Goal: Navigation & Orientation: Find specific page/section

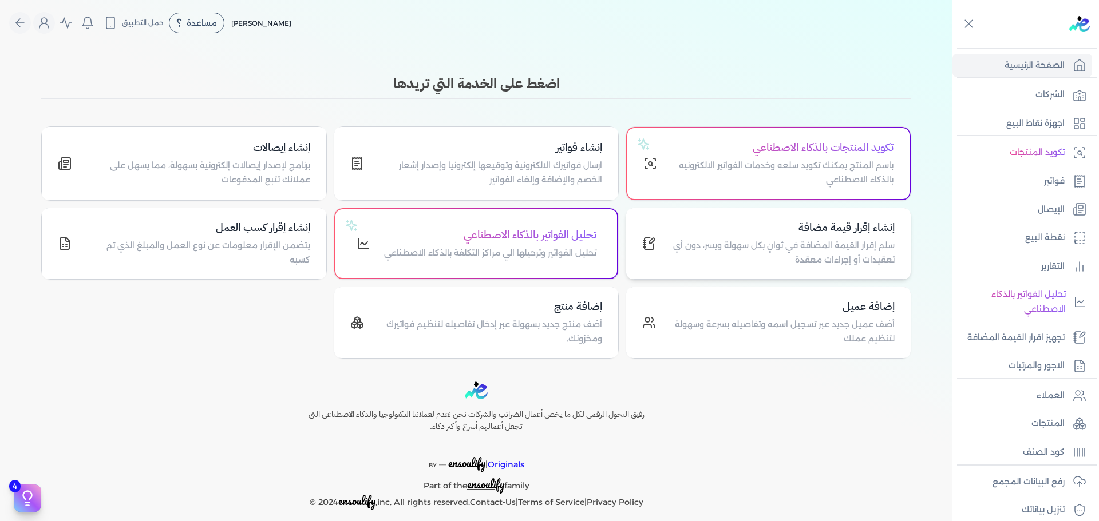
click at [821, 215] on div "إنشاء إقرار قيمة مضافة سلم إقرار القيمة المضافة في ثوانٍ بكل سهولة ويسر، دون أي…" at bounding box center [768, 243] width 284 height 71
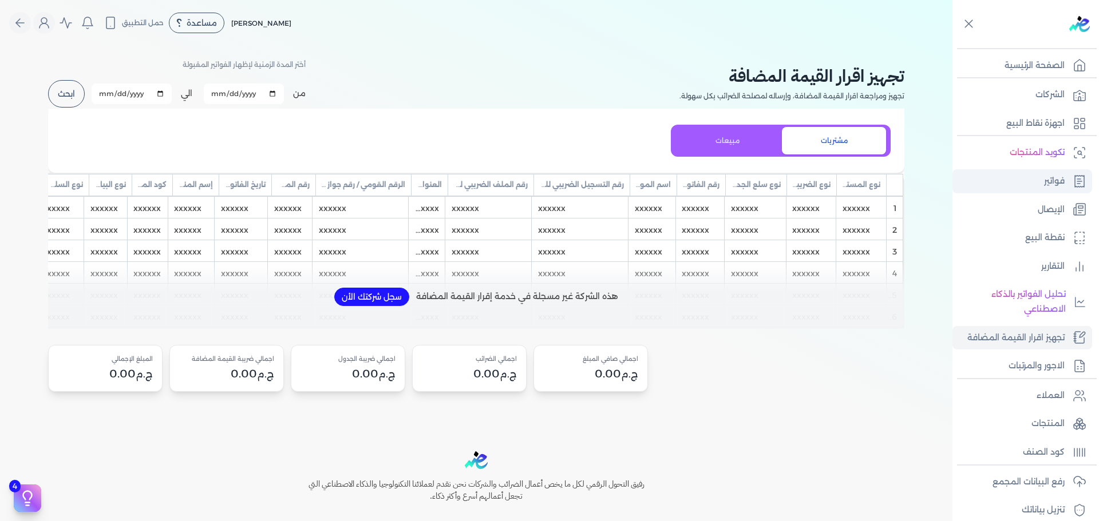
click at [1033, 180] on link "فواتير" at bounding box center [1022, 181] width 140 height 24
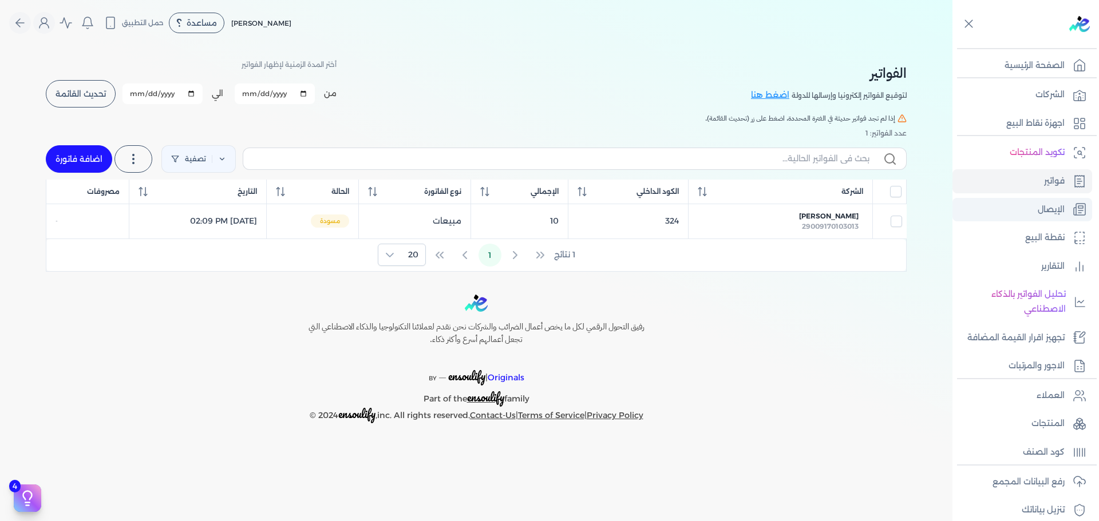
click at [1040, 197] on ul "تكويد المنتجات فواتير الإيصال نقطة البيع التقارير تحليل الفواتير بالذكاء الاصطن…" at bounding box center [1022, 259] width 140 height 237
click at [1044, 212] on p "الإيصال" at bounding box center [1050, 210] width 27 height 15
drag, startPoint x: 1055, startPoint y: 210, endPoint x: 1059, endPoint y: 239, distance: 29.0
click at [1055, 210] on p "الإيصال" at bounding box center [1050, 210] width 27 height 15
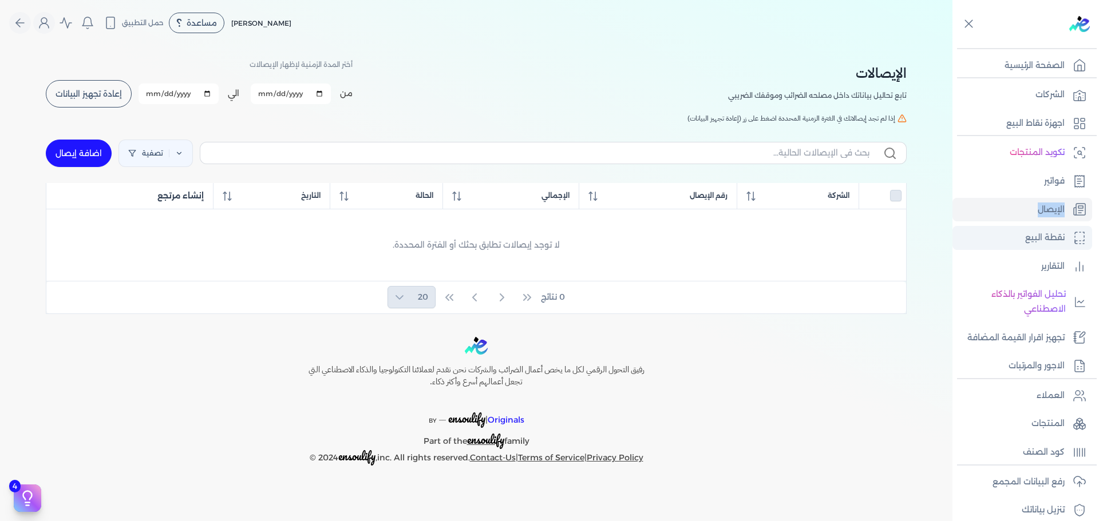
click at [1064, 239] on link "نقطة البيع" at bounding box center [1022, 238] width 140 height 24
select select
select select "EGP"
select select "EGS"
select select "B"
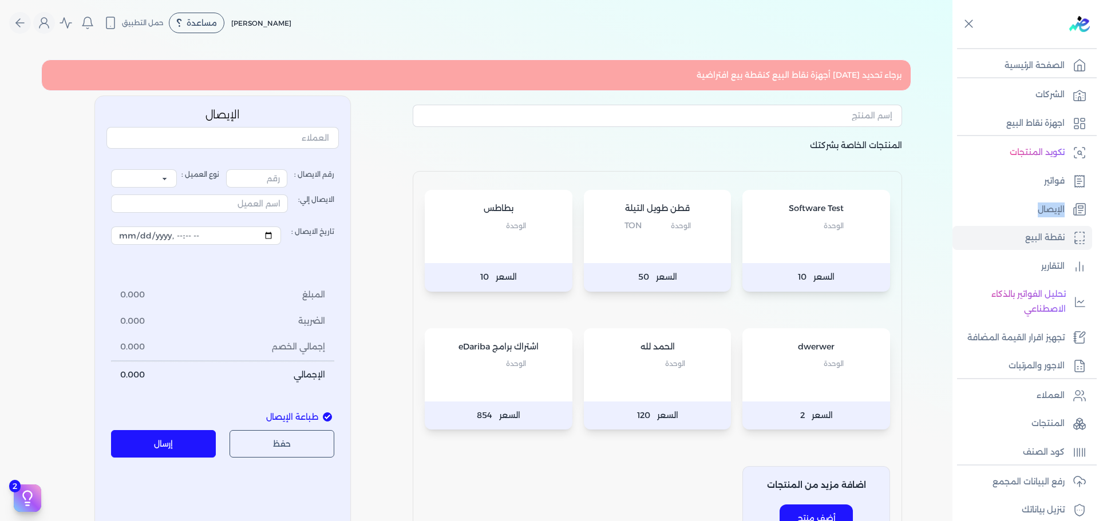
type input "1"
select select "P"
type input "عميل نقدي"
select select "EGP"
select select "EGS"
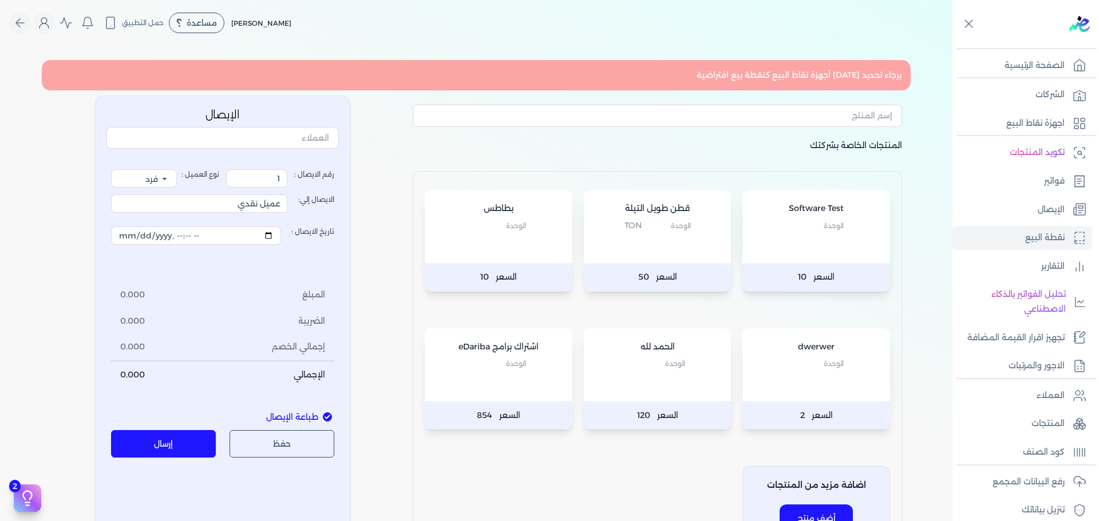
select select "B"
click at [1017, 260] on link "التقارير" at bounding box center [1022, 267] width 140 height 24
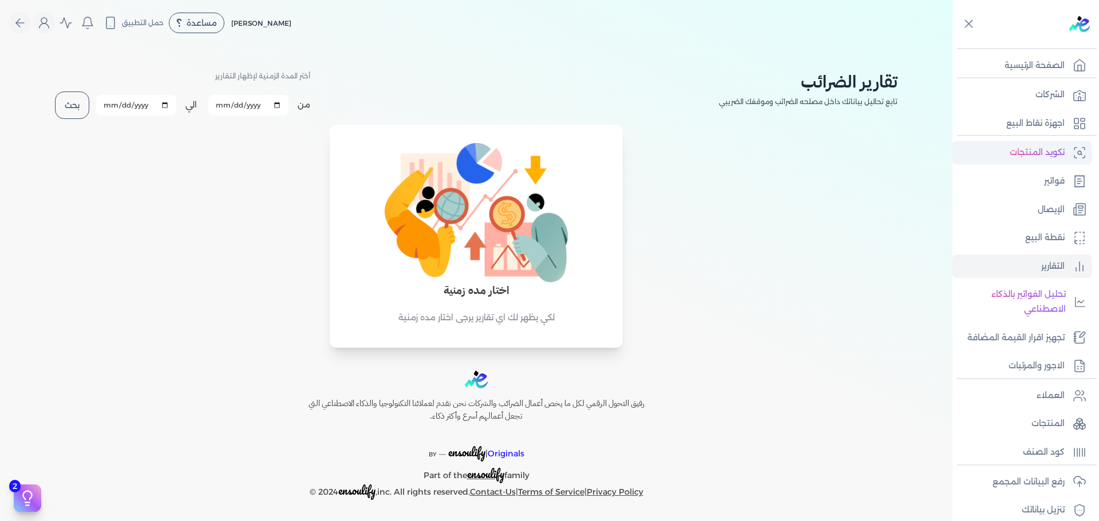
click at [1018, 163] on link "تكويد المنتجات" at bounding box center [1022, 153] width 140 height 24
click at [1043, 69] on p "الصفحة الرئيسية" at bounding box center [1034, 65] width 60 height 15
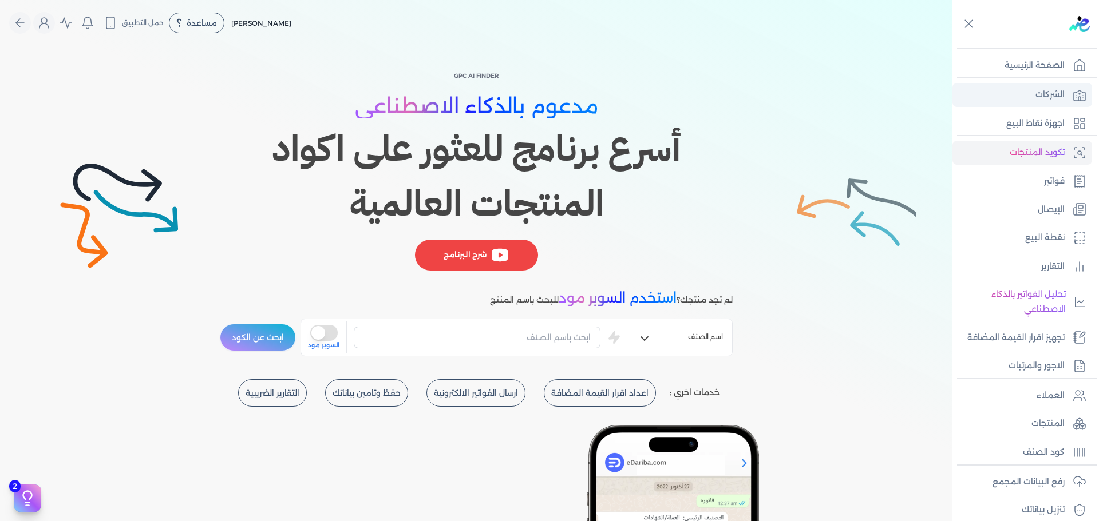
click at [1056, 93] on p "الشركات" at bounding box center [1049, 95] width 29 height 15
